Goal: Find specific page/section: Find specific page/section

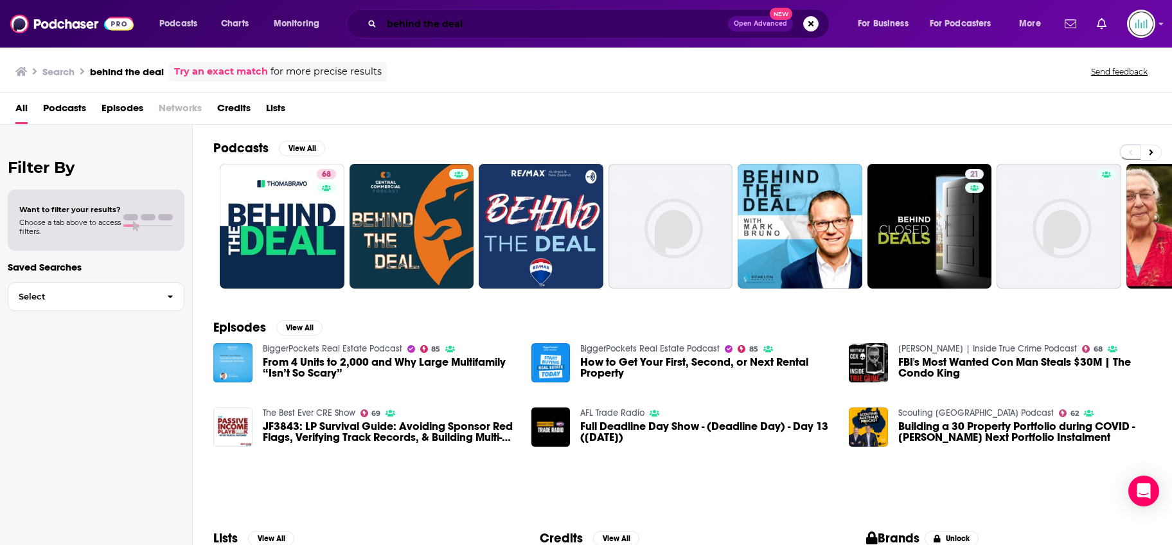
click at [430, 19] on input "behind the deal" at bounding box center [555, 23] width 346 height 21
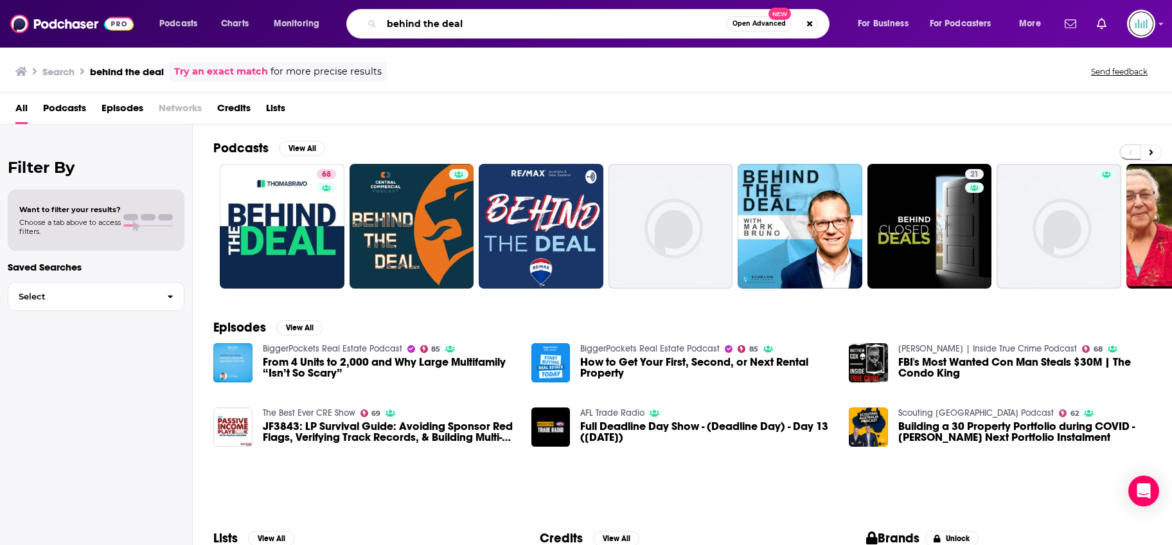
click at [430, 19] on input "behind the deal" at bounding box center [554, 23] width 345 height 21
paste input "The Conversation Podcast with [PERSON_NAME]"
click at [482, 31] on input "The Conversation Podcast with [PERSON_NAME]" at bounding box center [554, 23] width 345 height 21
click at [482, 26] on input "The Conversation Podcast with [PERSON_NAME]" at bounding box center [554, 23] width 345 height 21
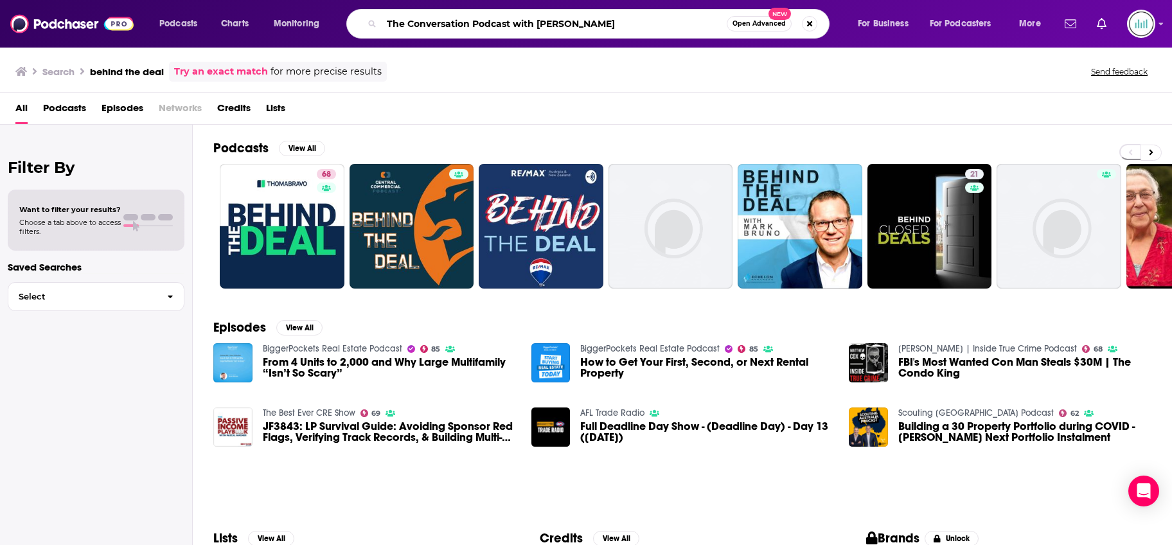
click at [482, 26] on input "The Conversation Podcast with [PERSON_NAME]" at bounding box center [554, 23] width 345 height 21
type input "The Conversation with [PERSON_NAME]"
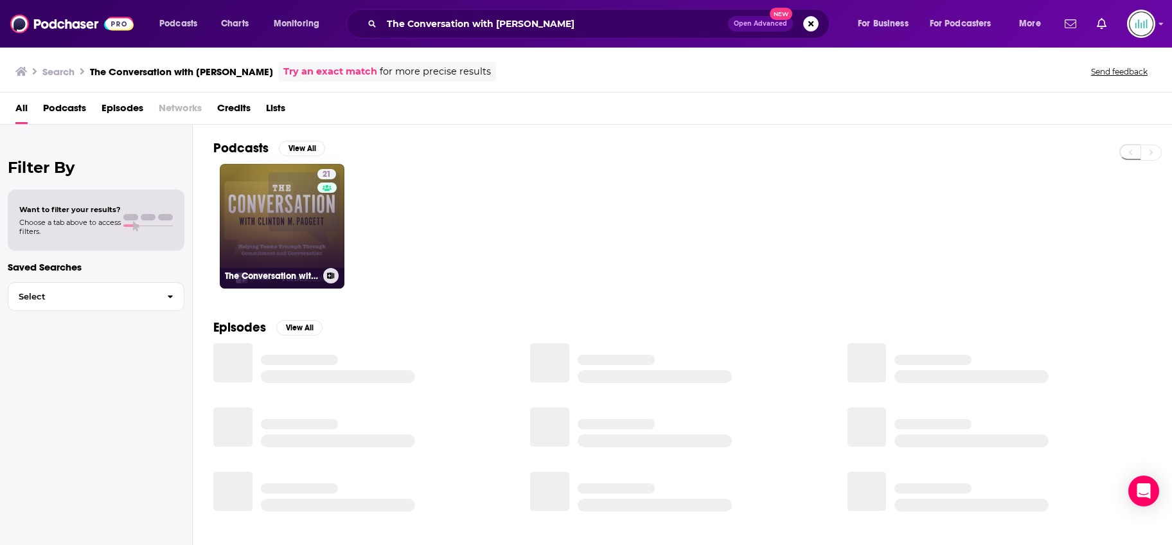
click at [282, 209] on link "21 The Conversation with [PERSON_NAME]" at bounding box center [282, 226] width 125 height 125
